Goal: Information Seeking & Learning: Learn about a topic

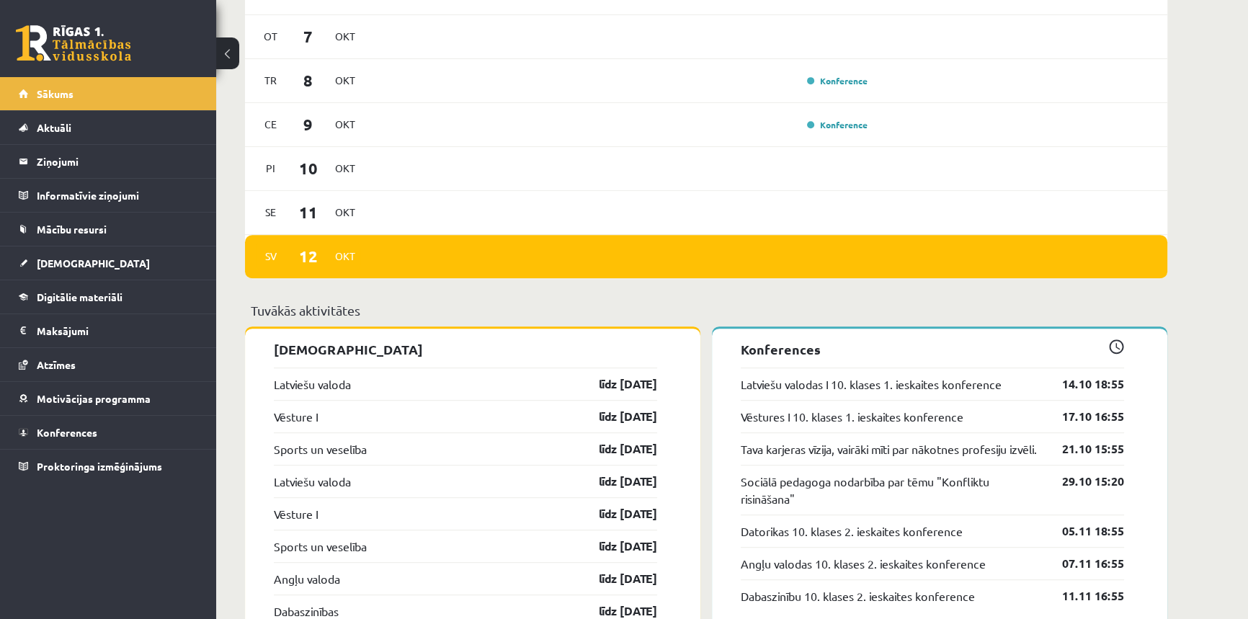
scroll to position [1310, 0]
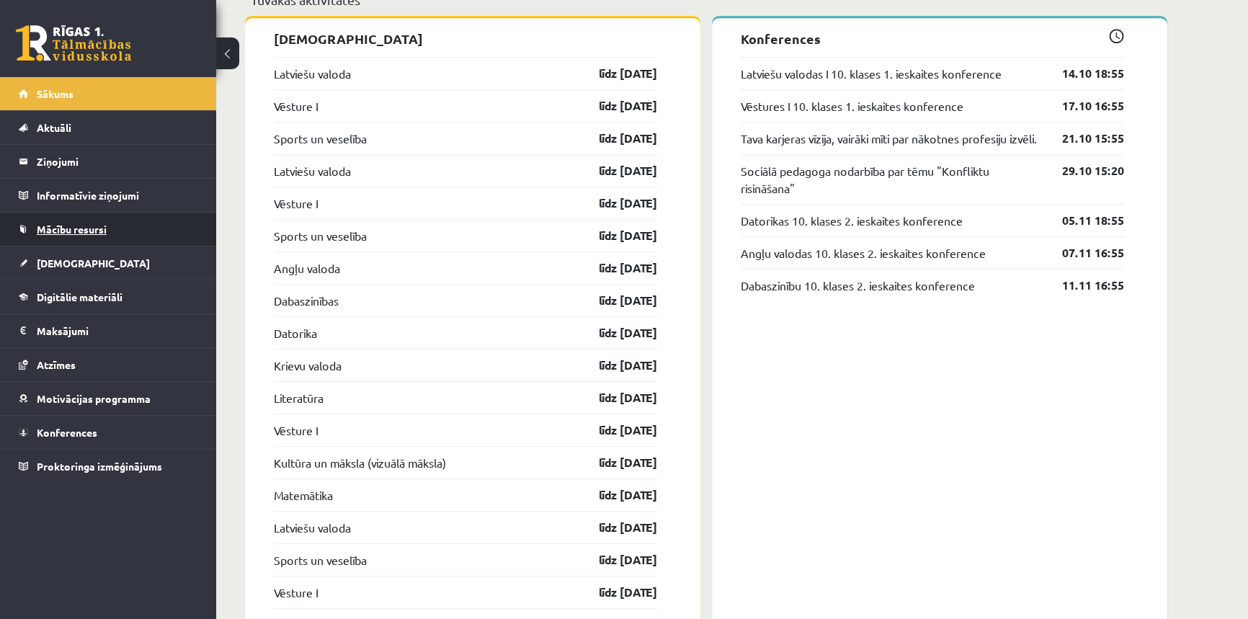
click at [77, 230] on span "Mācību resursi" at bounding box center [72, 229] width 70 height 13
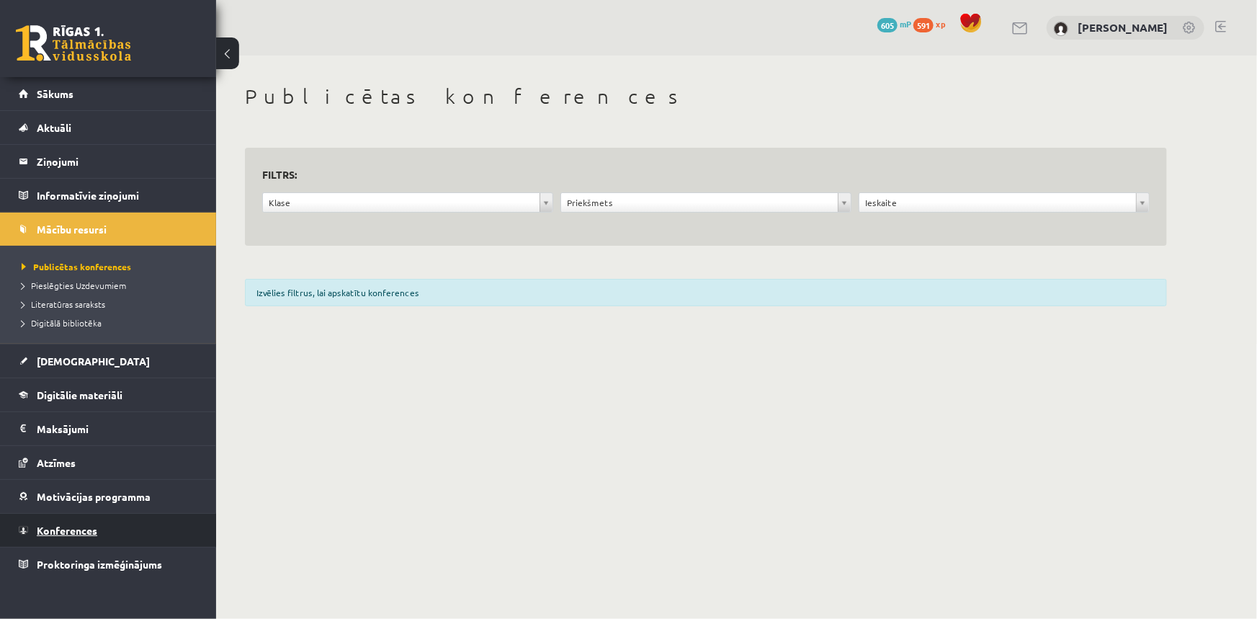
click at [72, 524] on span "Konferences" at bounding box center [67, 530] width 61 height 13
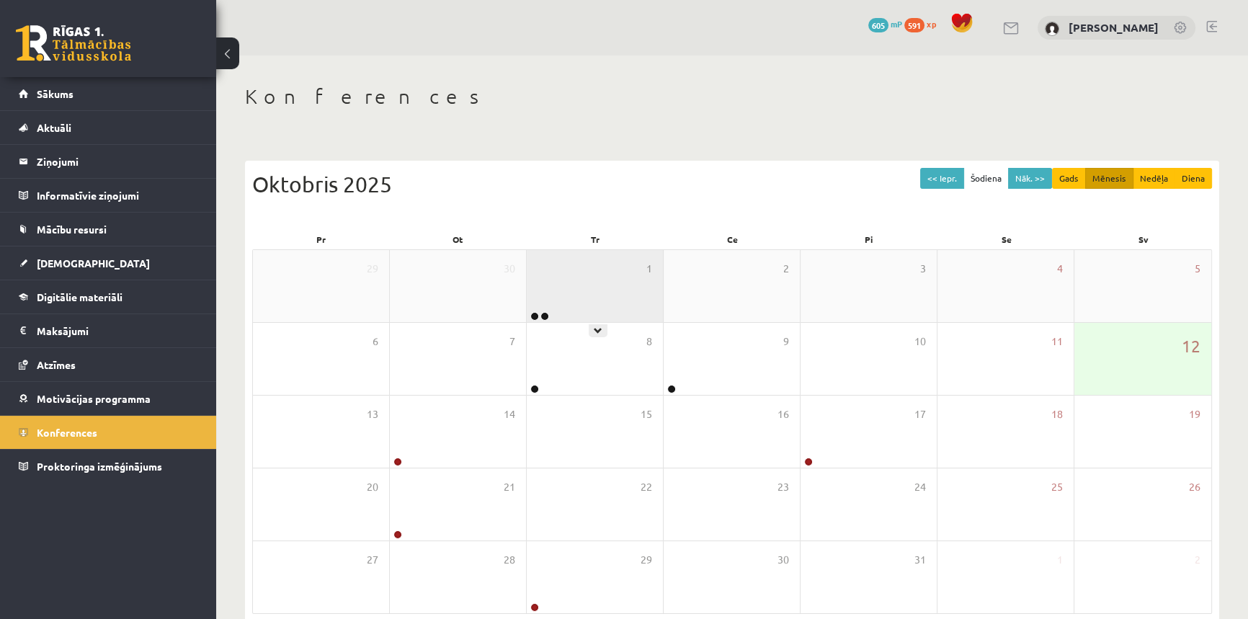
click at [588, 304] on div "1" at bounding box center [595, 286] width 136 height 72
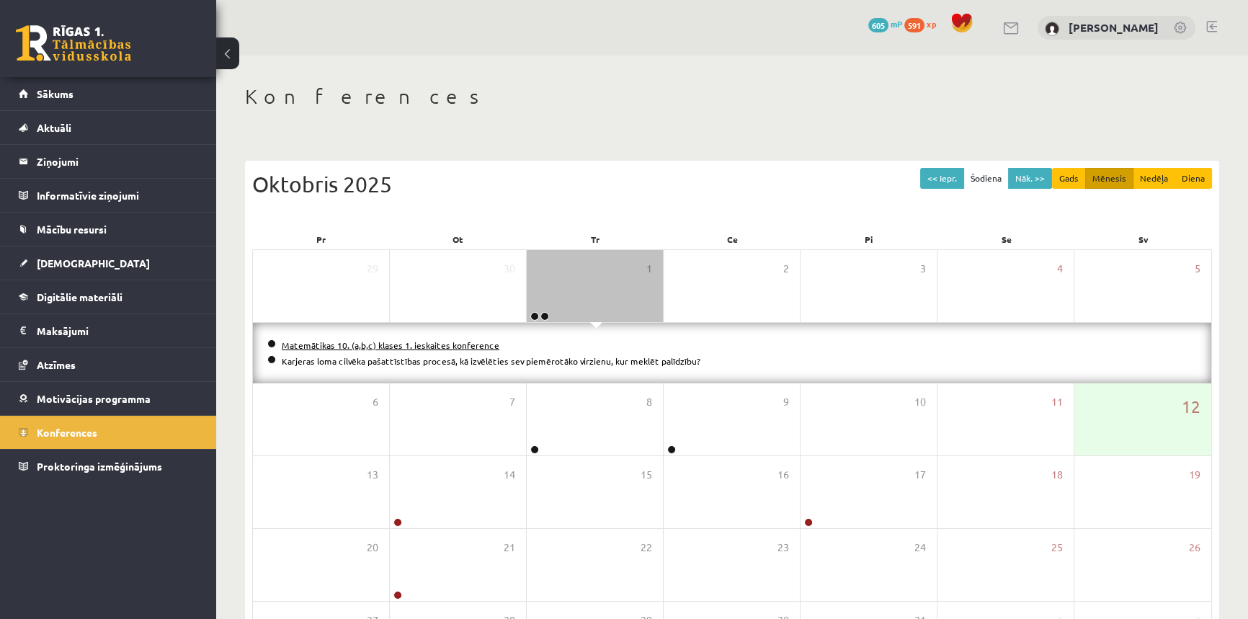
click at [455, 341] on link "Matemātikas 10. (a,b,c) klases 1. ieskaites konference" at bounding box center [391, 345] width 218 height 12
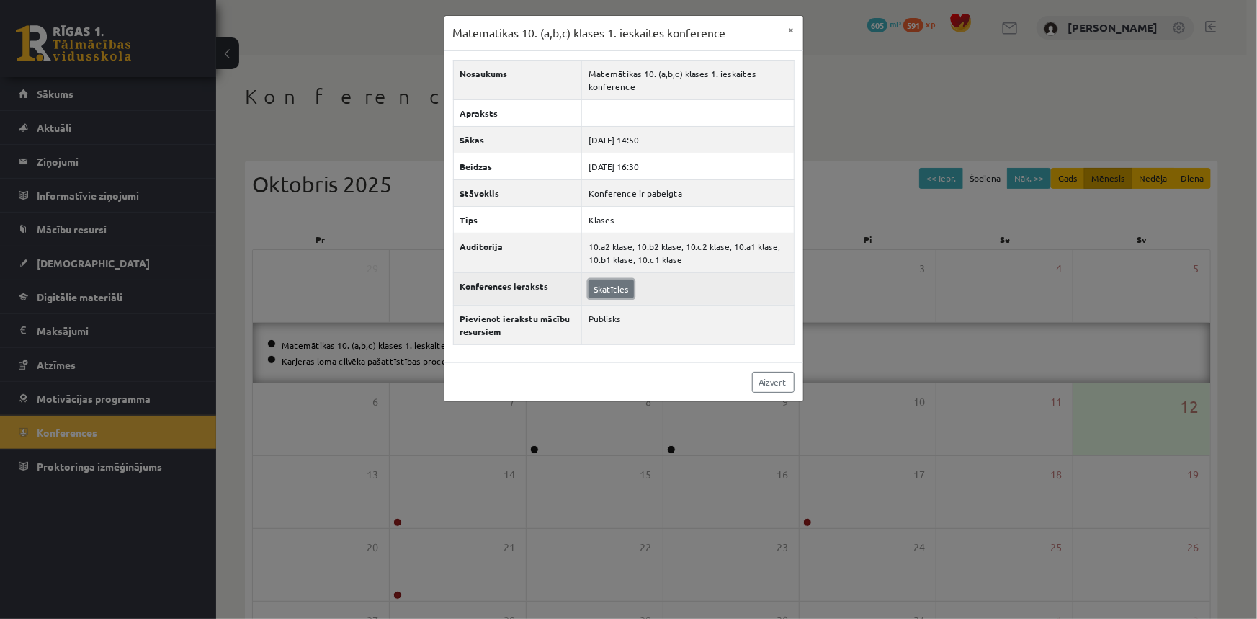
click at [612, 295] on link "Skatīties" at bounding box center [610, 288] width 45 height 19
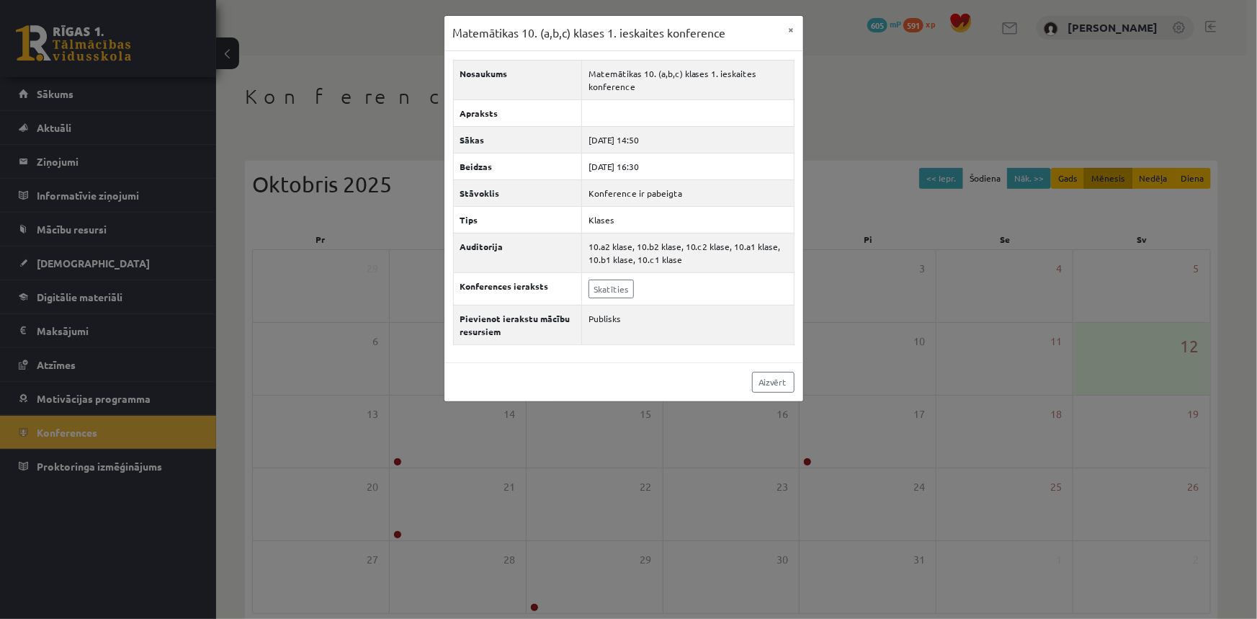
drag, startPoint x: 382, startPoint y: 120, endPoint x: 344, endPoint y: 133, distance: 40.3
click at [383, 117] on div "Matemātikas 10. (a,b,c) klases 1. ieskaites konference × Nosaukums Matemātikas …" at bounding box center [628, 309] width 1257 height 619
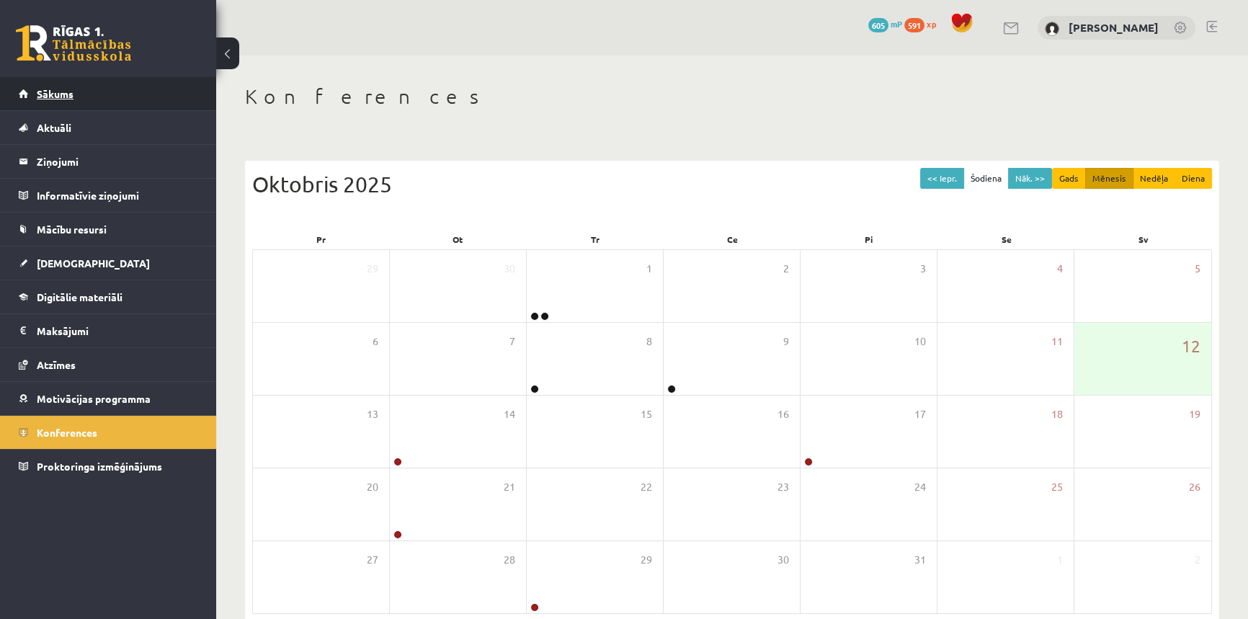
click at [61, 94] on span "Sākums" at bounding box center [55, 93] width 37 height 13
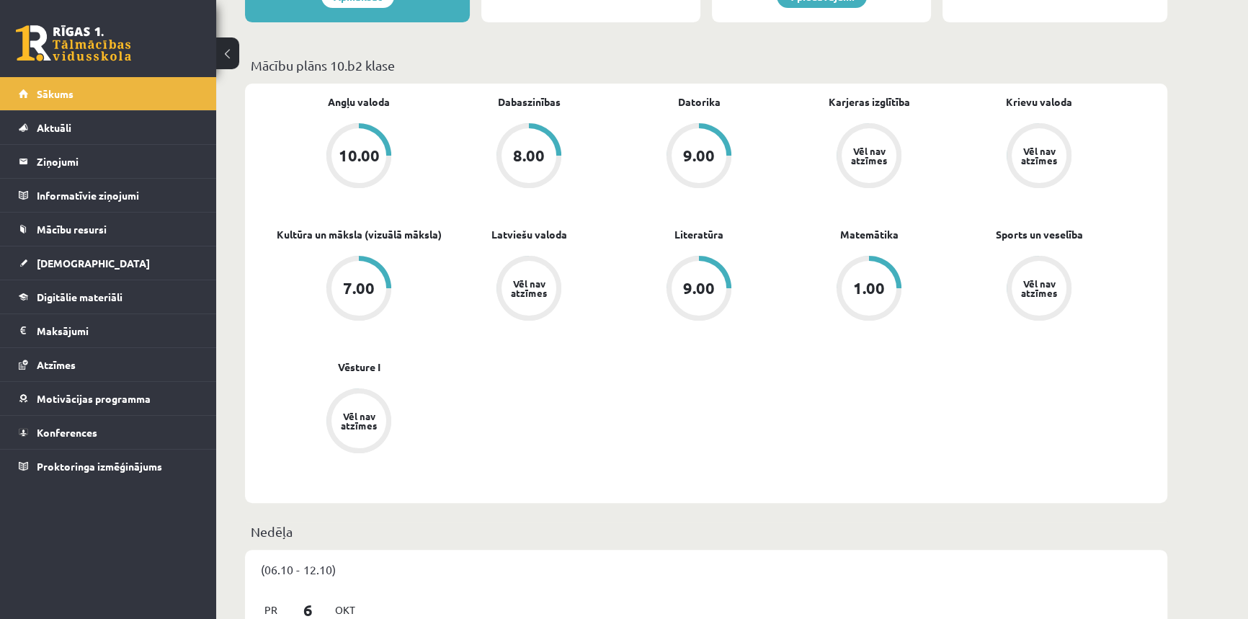
scroll to position [261, 0]
